Goal: Transaction & Acquisition: Purchase product/service

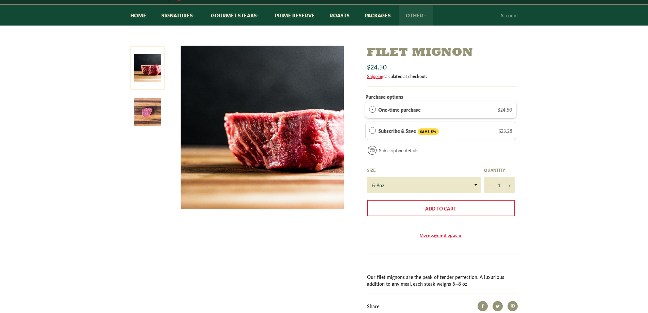
click at [424, 17] on link "Other" at bounding box center [416, 15] width 34 height 21
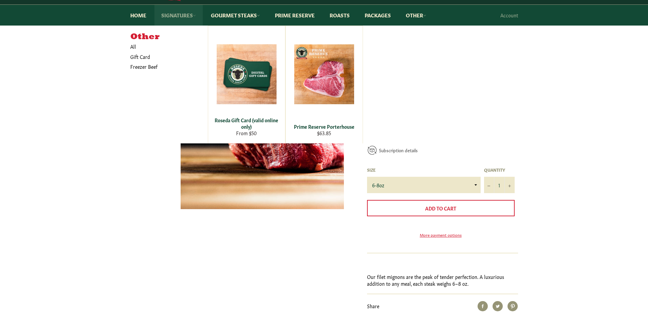
click at [174, 15] on link "Signatures" at bounding box center [179, 15] width 48 height 21
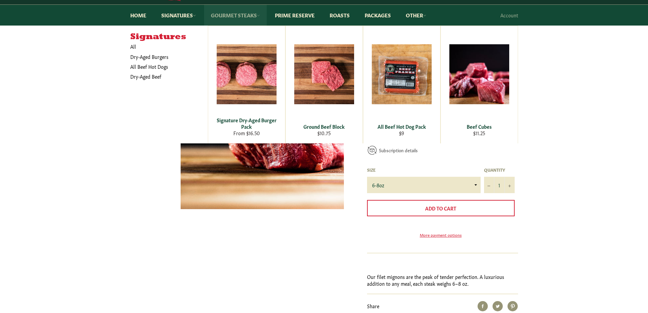
click at [235, 12] on link "Gourmet Steaks" at bounding box center [235, 15] width 63 height 21
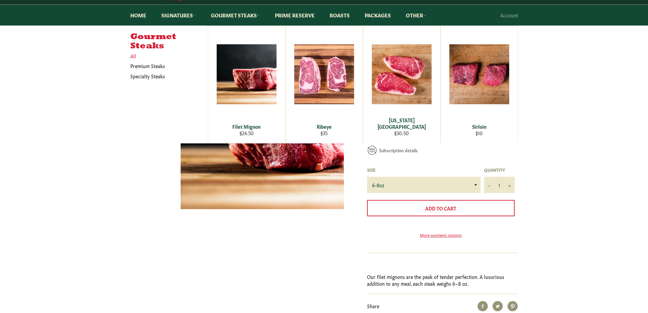
click at [132, 56] on link "All" at bounding box center [167, 56] width 81 height 10
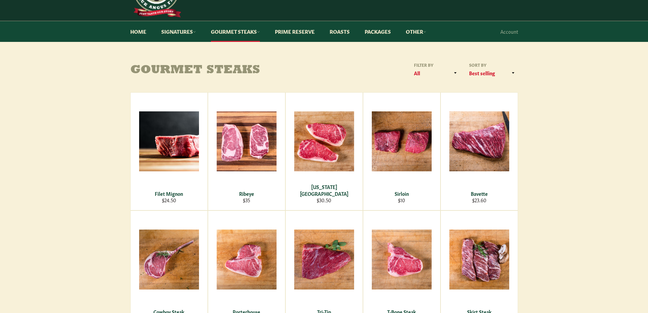
scroll to position [57, 0]
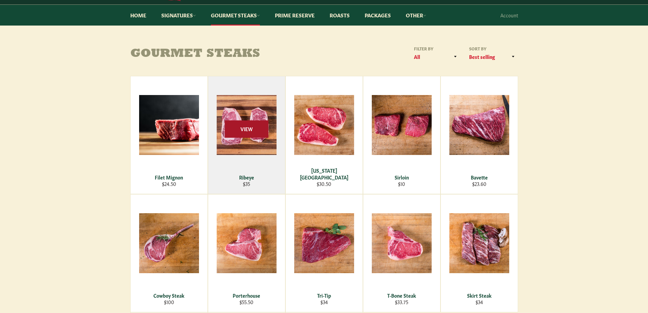
click at [251, 133] on span "View" at bounding box center [247, 128] width 44 height 17
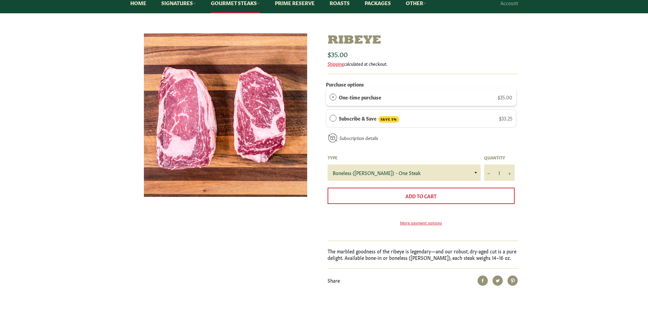
scroll to position [57, 0]
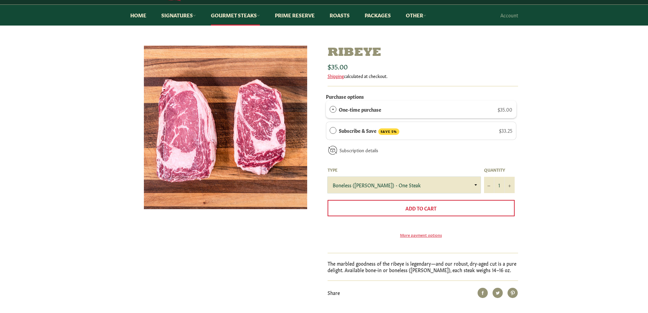
click at [452, 187] on select "Boneless (Delmonico) - One Steak Bone-In - One Steak" at bounding box center [404, 185] width 153 height 16
select select "Bone-In - One Steak"
click at [328, 177] on select "Boneless (Delmonico) - One Steak Bone-In - One Steak" at bounding box center [404, 185] width 153 height 16
